Goal: Task Accomplishment & Management: Manage account settings

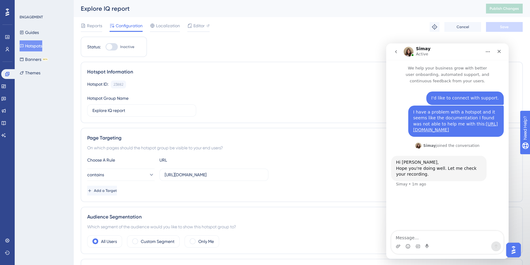
click at [22, 46] on button "Hotspots" at bounding box center [31, 45] width 23 height 11
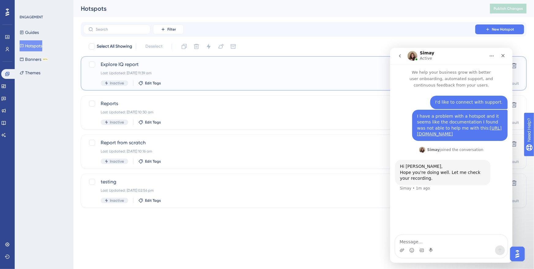
click at [152, 70] on div "Explore IQ report Last Updated: [DATE] 11:39 am Inactive Edit Tags" at bounding box center [279, 73] width 357 height 25
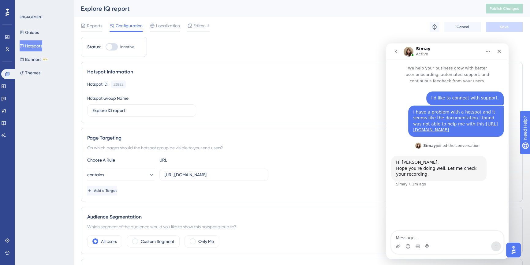
click at [114, 47] on div at bounding box center [111, 46] width 12 height 7
click at [105, 47] on input "Inactive" at bounding box center [105, 47] width 0 height 0
checkbox input "true"
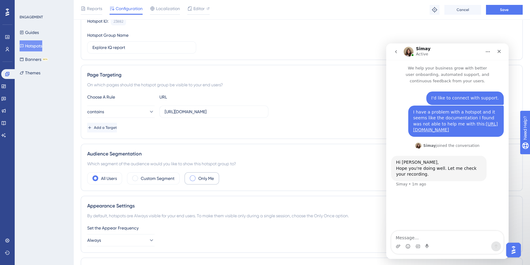
click at [211, 181] on label "Only Me" at bounding box center [206, 178] width 16 height 7
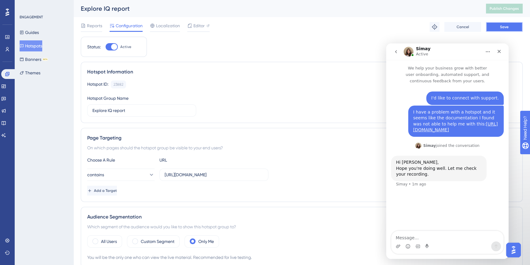
click at [491, 26] on button "Save" at bounding box center [504, 27] width 37 height 10
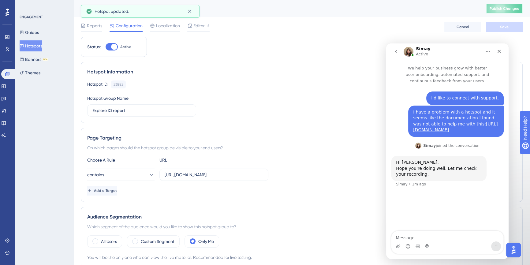
click at [508, 8] on span "Publish Changes" at bounding box center [503, 8] width 29 height 5
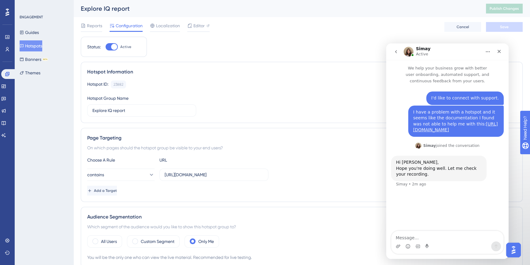
scroll to position [30, 0]
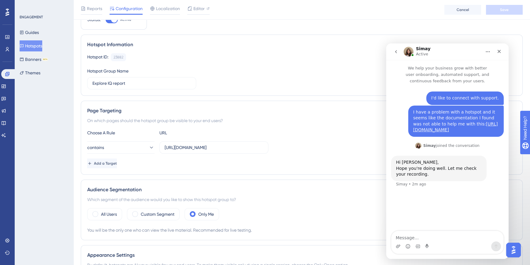
click at [24, 45] on icon at bounding box center [22, 46] width 4 height 4
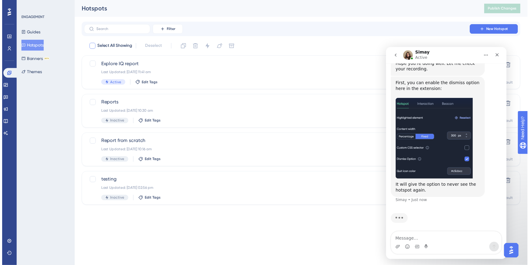
scroll to position [115, 0]
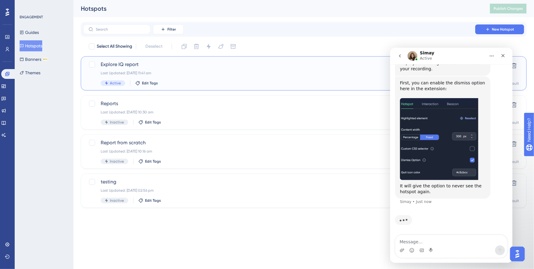
click at [155, 70] on div "Explore IQ report Last Updated: [DATE] 11:41 am Active Edit Tags" at bounding box center [279, 73] width 357 height 25
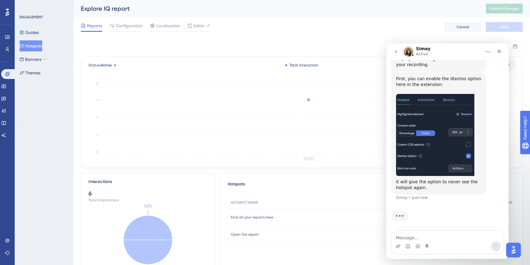
click at [33, 49] on button "Hotspots" at bounding box center [31, 45] width 23 height 11
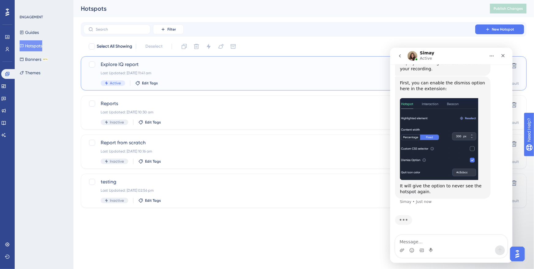
click at [146, 70] on div "Explore IQ report Last Updated: [DATE] 11:41 am Active Edit Tags" at bounding box center [279, 73] width 357 height 25
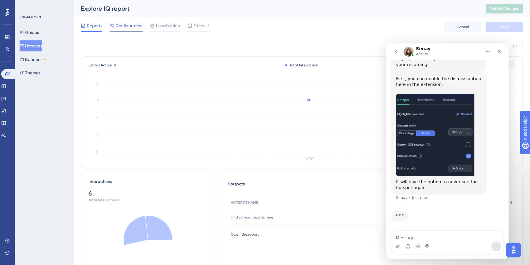
click at [130, 30] on div "Configuration" at bounding box center [125, 27] width 33 height 10
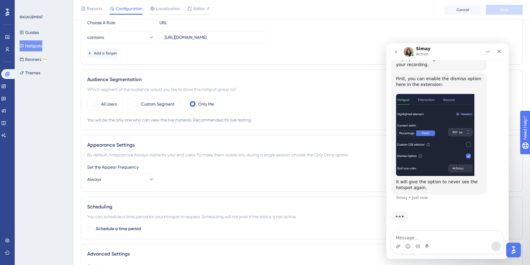
scroll to position [145, 0]
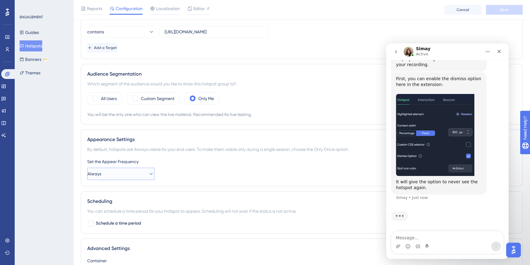
click at [148, 173] on icon at bounding box center [151, 174] width 6 height 6
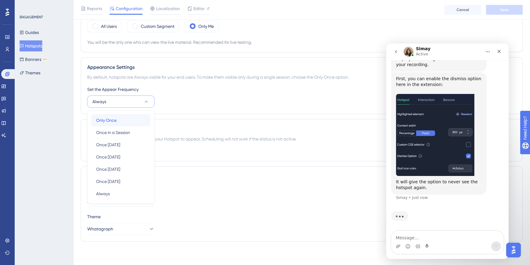
click at [133, 123] on div "Only Once Only Once" at bounding box center [121, 120] width 50 height 12
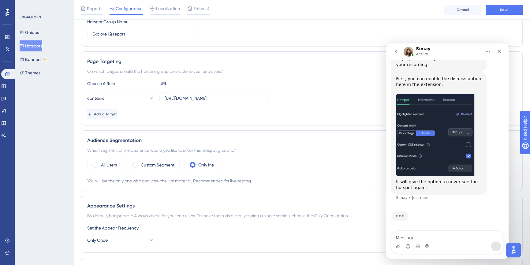
scroll to position [41, 0]
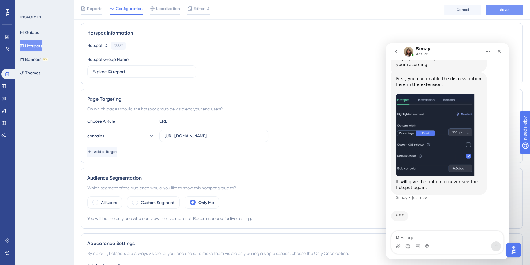
click at [507, 13] on button "Save" at bounding box center [504, 10] width 37 height 10
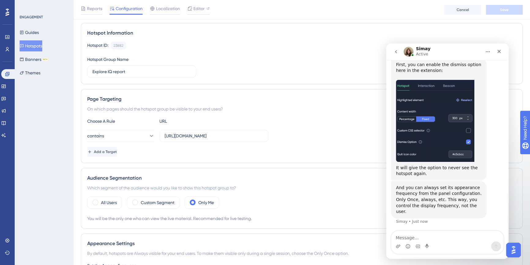
scroll to position [0, 0]
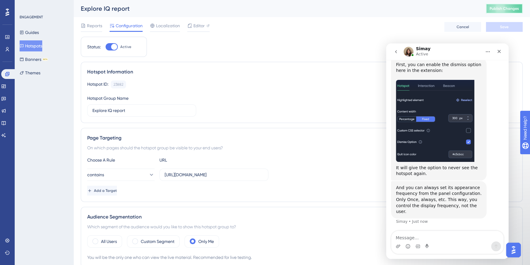
click at [514, 6] on button "Publish Changes" at bounding box center [504, 9] width 37 height 10
click at [36, 46] on button "Hotspots" at bounding box center [31, 45] width 23 height 11
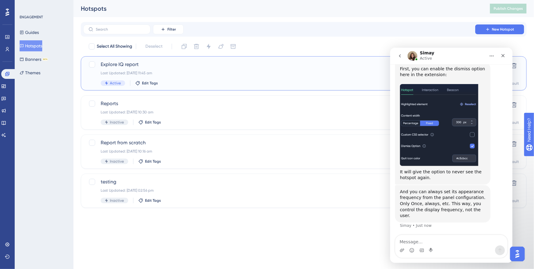
click at [120, 62] on span "Explore IQ report" at bounding box center [279, 64] width 357 height 7
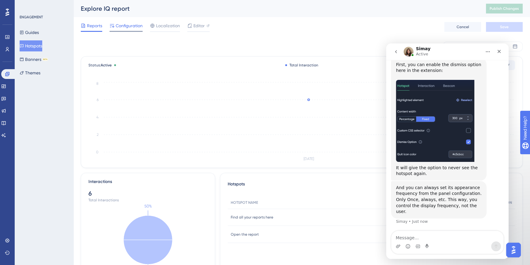
click at [137, 28] on span "Configuration" at bounding box center [129, 25] width 27 height 7
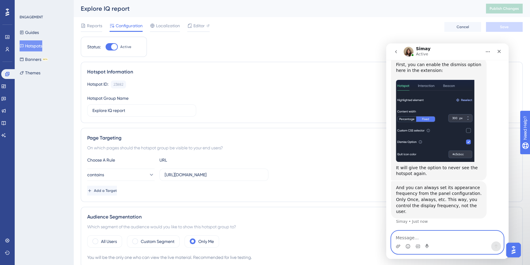
click at [430, 238] on textarea "Message…" at bounding box center [447, 236] width 112 height 10
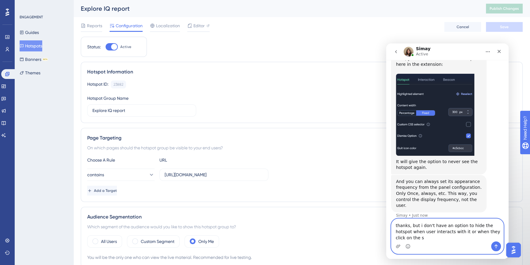
scroll to position [136, 0]
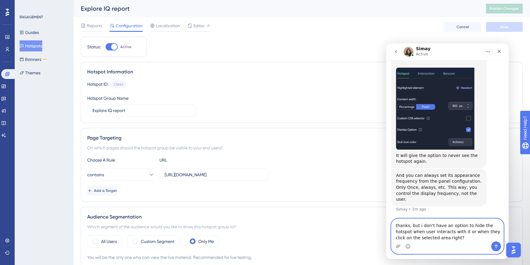
type textarea "thanks, but i don't have an option to hide the hotspot when user interacts with…"
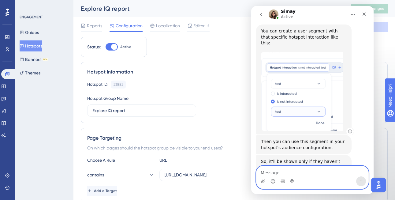
scroll to position [336, 0]
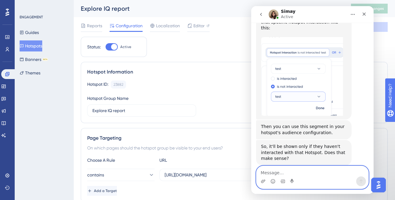
click at [286, 169] on textarea "Message…" at bounding box center [312, 171] width 112 height 10
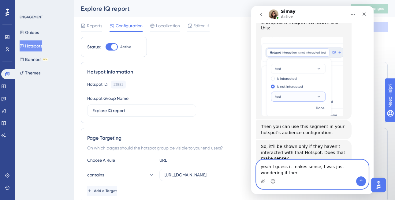
scroll to position [342, 0]
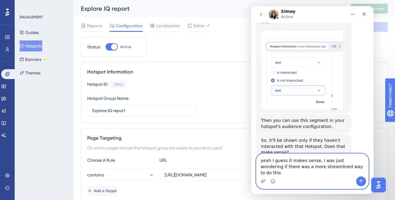
type textarea "yeah I guess it makes sense, I was just wondering if there was a more streamlin…"
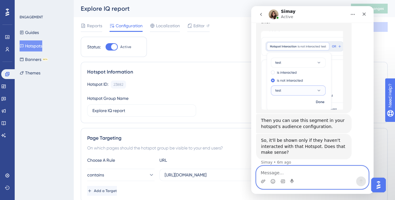
scroll to position [366, 0]
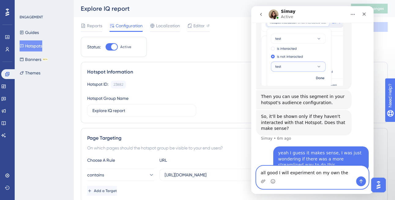
type textarea "all good I will experiment on my own then"
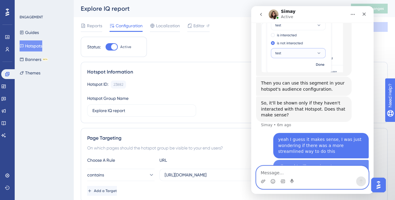
scroll to position [380, 0]
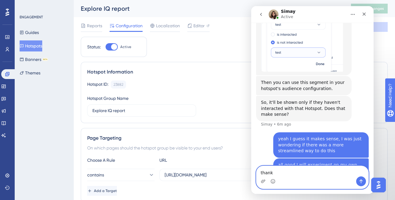
type textarea "thanks"
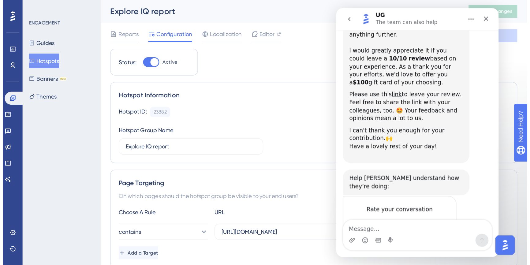
scroll to position [557, 0]
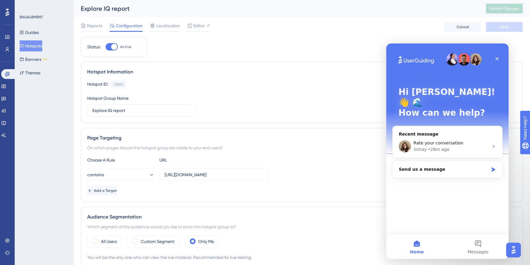
click at [24, 45] on icon at bounding box center [22, 45] width 4 height 3
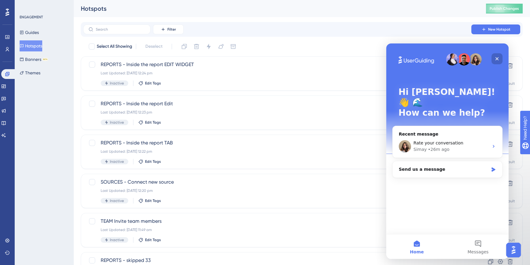
click at [499, 57] on div "Close" at bounding box center [496, 58] width 11 height 11
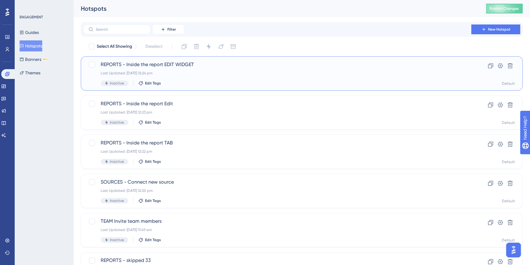
click at [229, 73] on div "Last Updated: [DATE] 12:24 pm" at bounding box center [277, 73] width 353 height 5
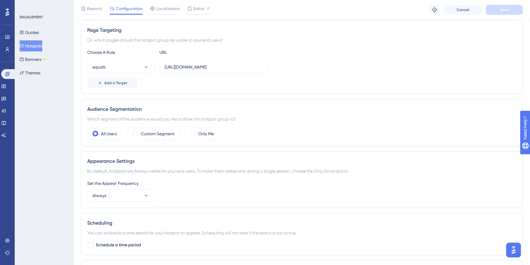
scroll to position [125, 0]
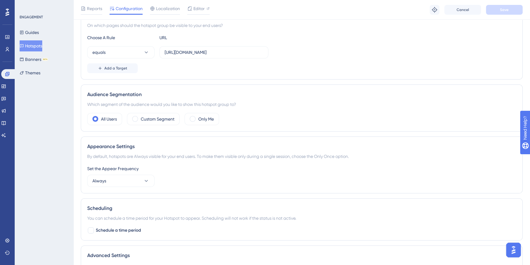
click at [28, 47] on button "Hotspots" at bounding box center [31, 45] width 23 height 11
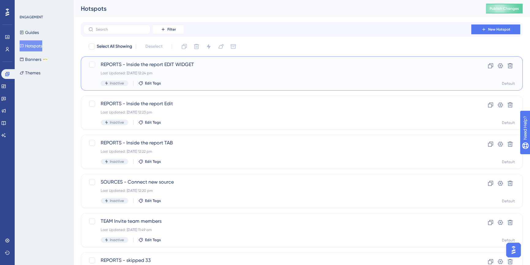
click at [258, 67] on span "REPORTS - Inside the report EDIT WIDGET" at bounding box center [277, 64] width 353 height 7
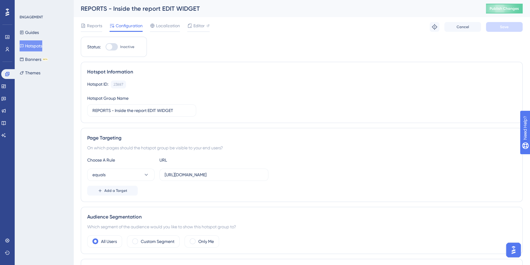
click at [28, 46] on button "Hotspots" at bounding box center [31, 45] width 23 height 11
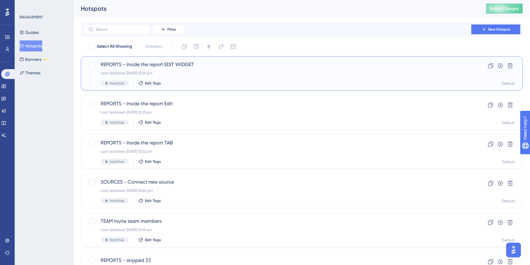
click at [191, 72] on div "Last Updated: [DATE] 12:24 pm" at bounding box center [277, 73] width 353 height 5
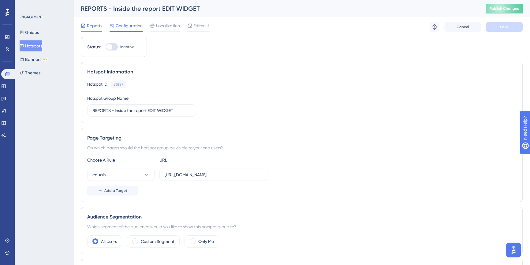
click at [96, 26] on span "Reports" at bounding box center [94, 25] width 15 height 7
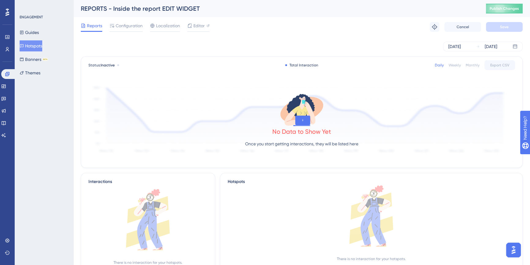
click at [33, 48] on button "Hotspots" at bounding box center [31, 45] width 23 height 11
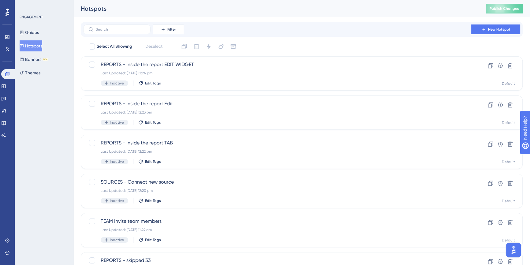
click at [60, 112] on div "ENGAGEMENT Guides Hotspots Banners BETA Themes" at bounding box center [44, 132] width 59 height 265
click at [34, 35] on button "Guides" at bounding box center [29, 32] width 19 height 11
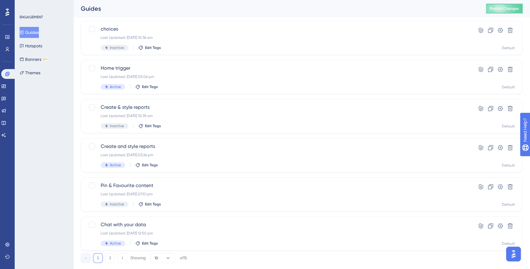
scroll to position [205, 0]
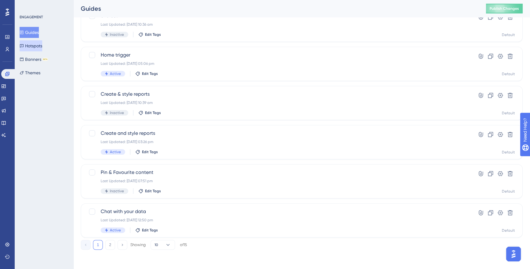
click at [36, 46] on button "Hotspots" at bounding box center [31, 45] width 23 height 11
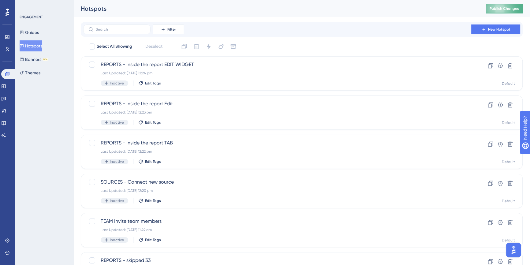
click at [507, 9] on span "Publish Changes" at bounding box center [503, 8] width 29 height 5
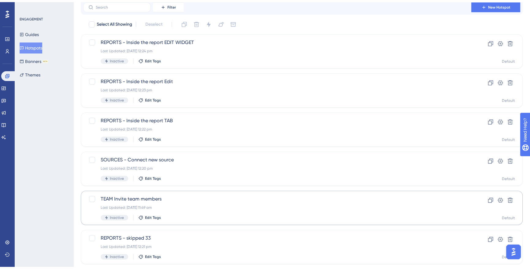
scroll to position [37, 0]
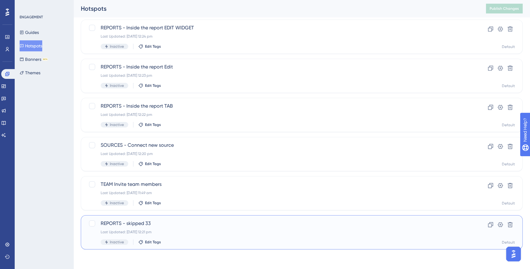
click at [195, 221] on span "REPORTS - skipped 33" at bounding box center [277, 223] width 353 height 7
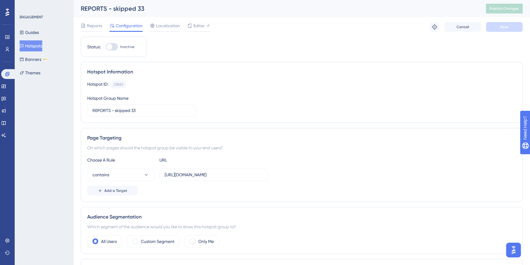
click at [110, 44] on div at bounding box center [109, 47] width 6 height 6
click at [105, 47] on input "Inactive" at bounding box center [105, 47] width 0 height 0
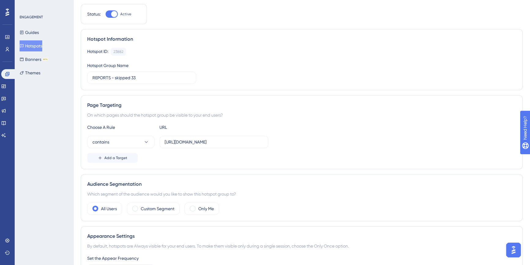
scroll to position [108, 0]
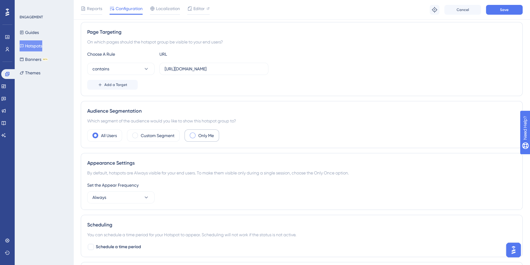
click at [213, 134] on label "Only Me" at bounding box center [206, 135] width 16 height 7
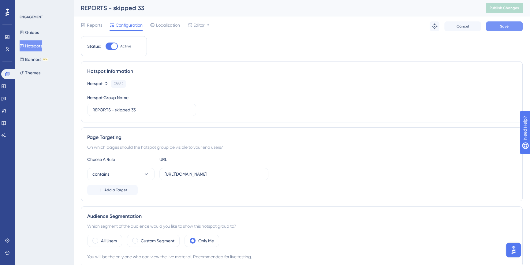
scroll to position [0, 0]
click at [498, 26] on button "Save" at bounding box center [504, 27] width 37 height 10
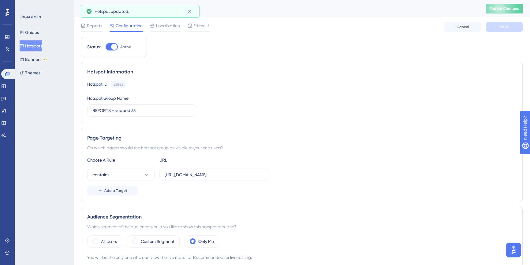
click at [113, 49] on div at bounding box center [114, 47] width 6 height 6
click at [105, 47] on input "Active" at bounding box center [105, 47] width 0 height 0
checkbox input "false"
click at [501, 27] on span "Save" at bounding box center [504, 26] width 9 height 5
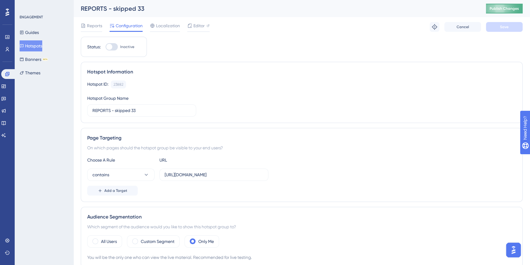
click at [506, 11] on button "Publish Changes" at bounding box center [504, 9] width 37 height 10
click at [42, 45] on button "Hotspots" at bounding box center [31, 45] width 23 height 11
click at [39, 46] on button "Hotspots" at bounding box center [31, 45] width 23 height 11
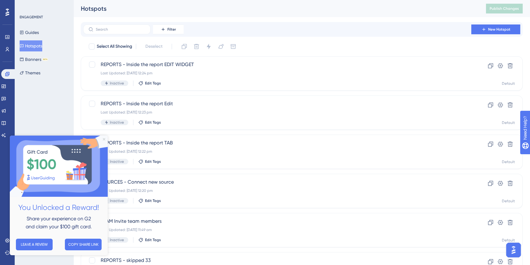
click at [103, 139] on icon "Close Preview" at bounding box center [104, 139] width 2 height 2
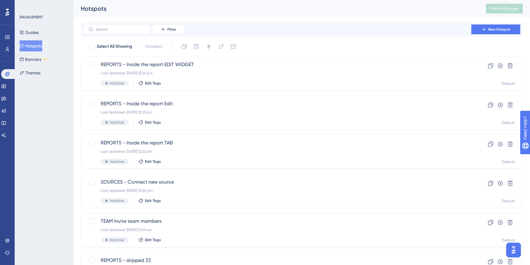
click at [265, 38] on div "Filter New Hotspot Select All Showing Deselect REPORTS - Inside the report EDIT…" at bounding box center [302, 154] width 442 height 264
click at [9, 52] on link at bounding box center [7, 49] width 5 height 10
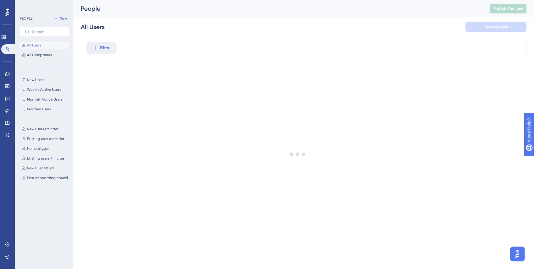
click at [104, 46] on div at bounding box center [297, 154] width 472 height 225
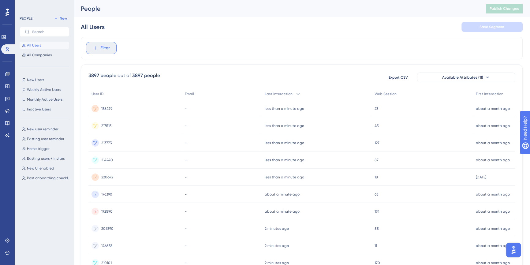
click at [97, 48] on icon at bounding box center [96, 48] width 6 height 6
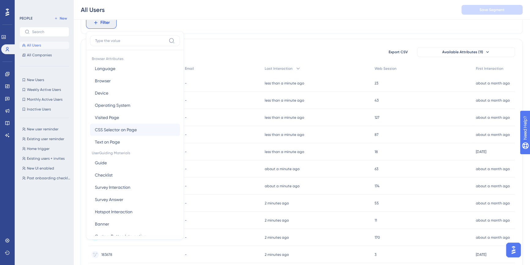
scroll to position [8, 0]
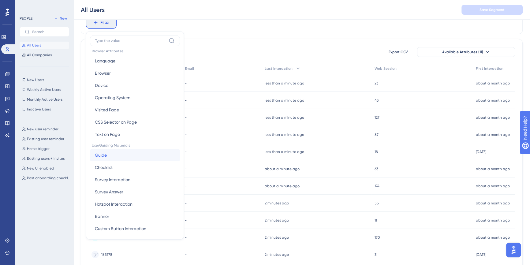
click at [120, 149] on button "Guide Guide" at bounding box center [135, 155] width 90 height 12
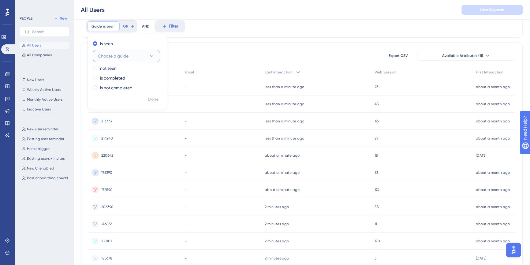
scroll to position [21, 0]
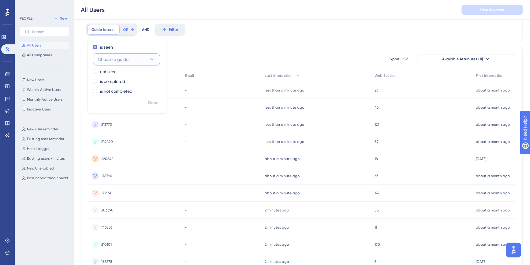
click at [135, 62] on button "Choose a guide" at bounding box center [126, 59] width 67 height 12
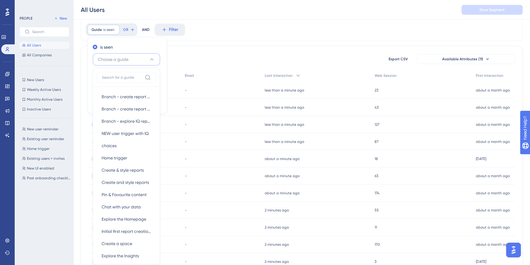
scroll to position [55, 0]
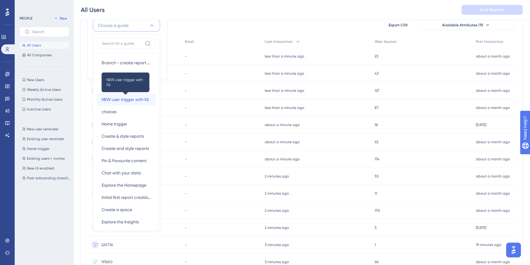
click at [129, 102] on span "NEW user trigger with IQ" at bounding box center [125, 99] width 47 height 7
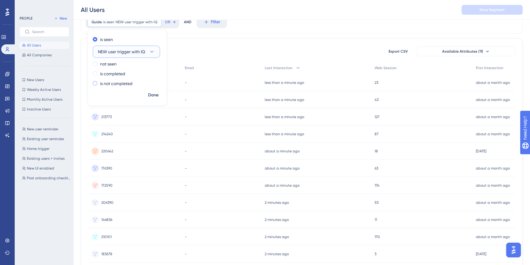
scroll to position [25, 0]
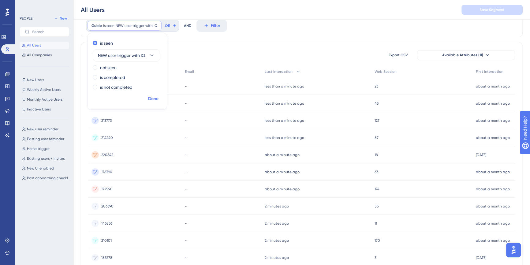
click at [154, 98] on span "Done" at bounding box center [153, 98] width 10 height 7
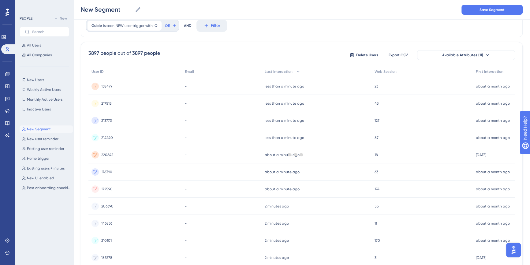
scroll to position [0, 0]
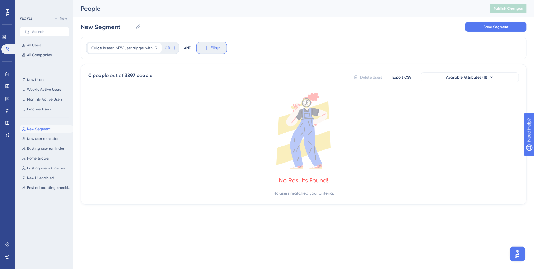
click at [203, 49] on icon at bounding box center [206, 48] width 6 height 6
type input "guide"
click at [229, 94] on button "Guide Guide" at bounding box center [245, 94] width 90 height 12
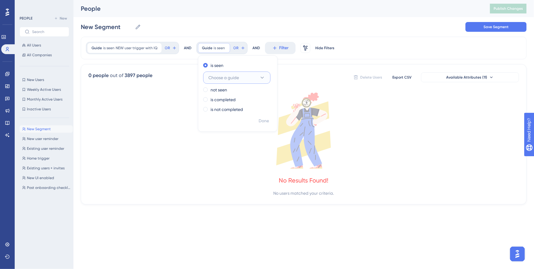
click at [232, 81] on button "Choose a guide" at bounding box center [236, 78] width 67 height 12
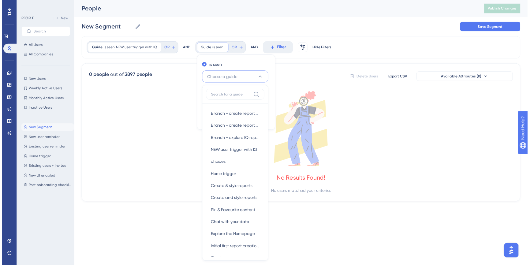
scroll to position [21, 0]
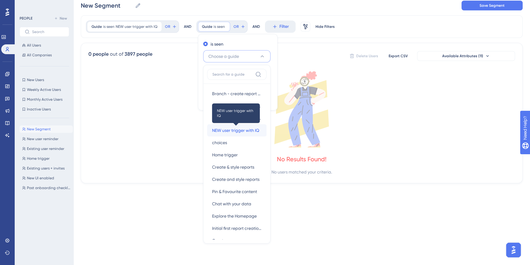
click at [234, 131] on span "NEW user trigger with IQ" at bounding box center [235, 130] width 47 height 7
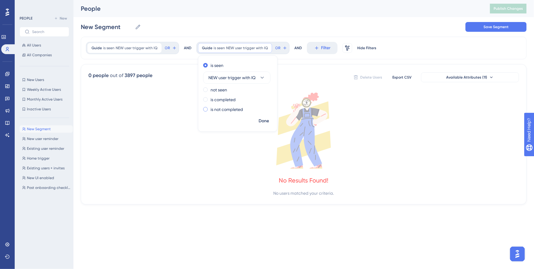
click at [232, 109] on label "is not completed" at bounding box center [226, 109] width 32 height 7
click at [265, 123] on span "Done" at bounding box center [263, 120] width 10 height 7
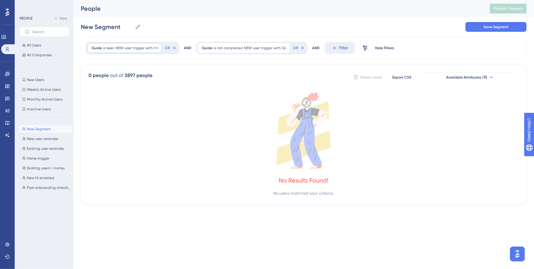
click at [148, 47] on span "NEW user trigger with IQ" at bounding box center [137, 48] width 42 height 5
click at [141, 80] on span "NEW user trigger with IQ" at bounding box center [121, 77] width 47 height 7
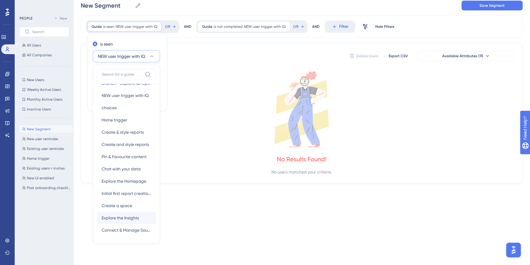
scroll to position [9, 0]
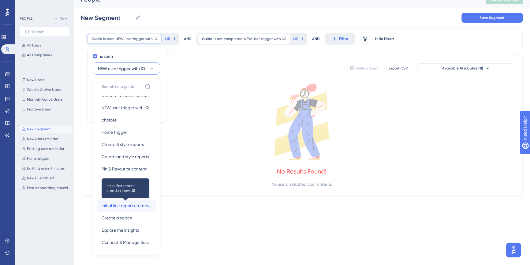
click at [131, 208] on span "Initial first report creation (new UI)" at bounding box center [127, 205] width 50 height 7
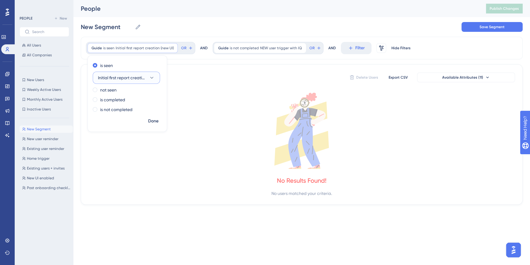
scroll to position [0, 0]
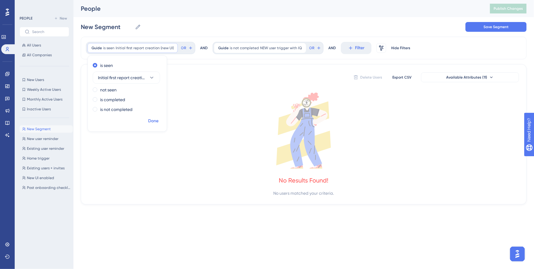
click at [156, 121] on span "Done" at bounding box center [153, 120] width 10 height 7
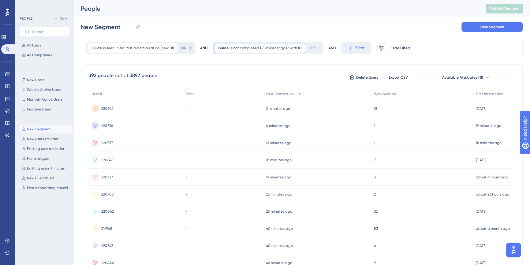
click at [242, 51] on div "Guide is not completed NEW user trigger with IQ NEW user trigger with IQ Remove" at bounding box center [260, 48] width 92 height 10
click at [235, 105] on span "NEW user trigger with IQ" at bounding box center [247, 106] width 47 height 7
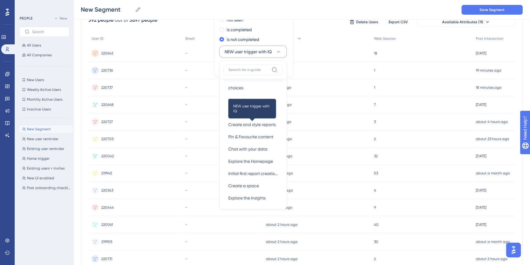
scroll to position [64, 0]
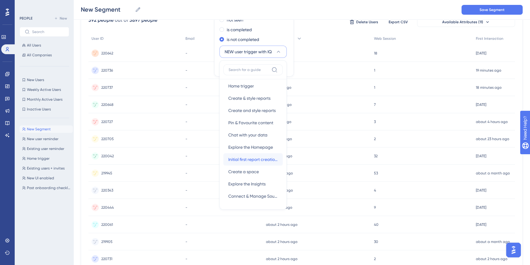
click at [253, 162] on span "Initial first report creation (new UI)" at bounding box center [253, 159] width 50 height 7
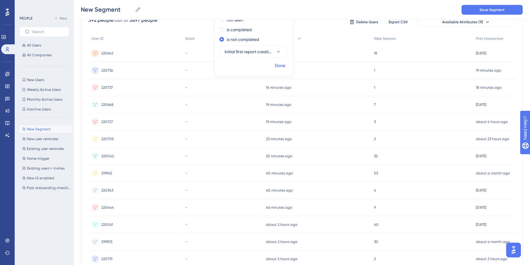
click at [272, 62] on button "Done" at bounding box center [279, 65] width 17 height 11
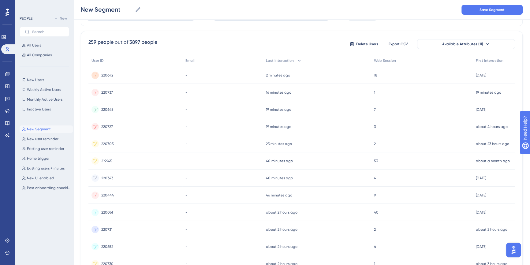
scroll to position [0, 0]
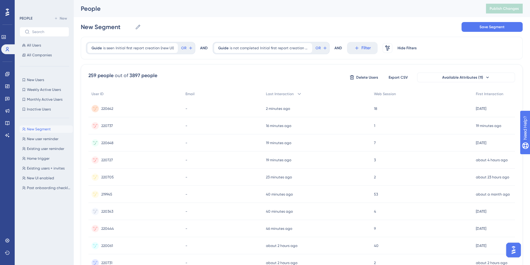
click at [212, 24] on div "New Segment New Segment Save Segment" at bounding box center [302, 27] width 442 height 20
click at [200, 26] on div "New Segment New Segment Save Segment" at bounding box center [302, 27] width 442 height 20
click at [198, 63] on div "Guide is seen Initial first report creation (new UI) Initial first report creat…" at bounding box center [302, 253] width 442 height 433
click at [201, 61] on div "Guide is seen Initial first report creation (new UI) Initial first report creat…" at bounding box center [302, 253] width 442 height 433
